Goal: Task Accomplishment & Management: Manage account settings

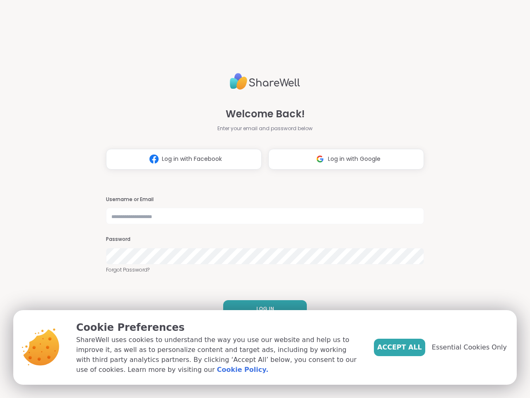
click at [261, 199] on h3 "Username or Email" at bounding box center [265, 199] width 318 height 7
click at [181, 159] on span "Log in with Facebook" at bounding box center [192, 159] width 60 height 9
click at [343, 159] on span "Log in with Google" at bounding box center [354, 159] width 53 height 9
click at [262, 309] on span "LOG IN" at bounding box center [265, 308] width 18 height 7
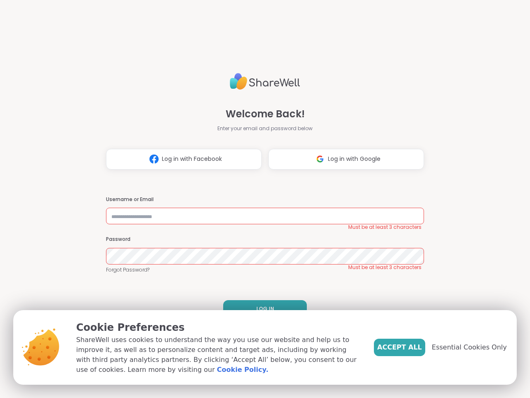
click at [414, 347] on span "Accept All" at bounding box center [399, 347] width 45 height 10
click at [474, 347] on div "Welcome Back! Enter your email and password below Log in with Facebook Log in w…" at bounding box center [265, 199] width 530 height 398
